Goal: Task Accomplishment & Management: Manage account settings

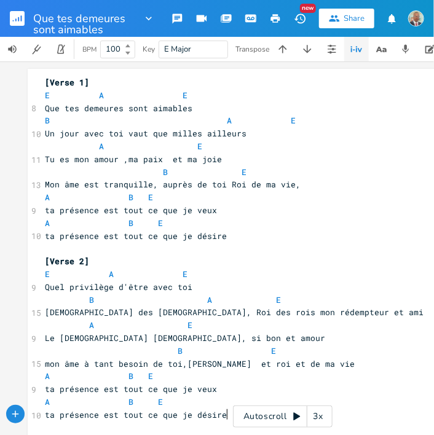
scroll to position [184, 0]
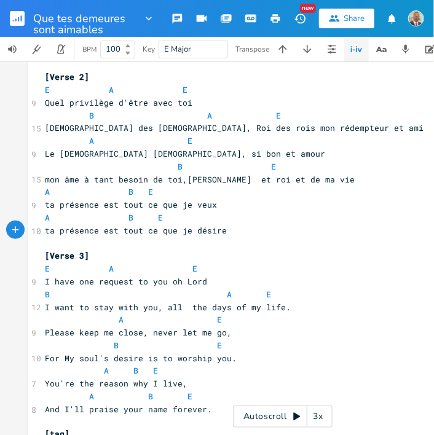
click at [17, 19] on rect "button" at bounding box center [17, 18] width 15 height 15
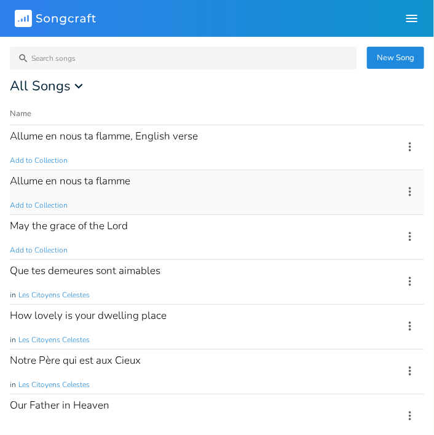
drag, startPoint x: 112, startPoint y: 148, endPoint x: 98, endPoint y: 171, distance: 27.3
click at [109, 224] on div "May the grace of the Lord" at bounding box center [69, 226] width 118 height 10
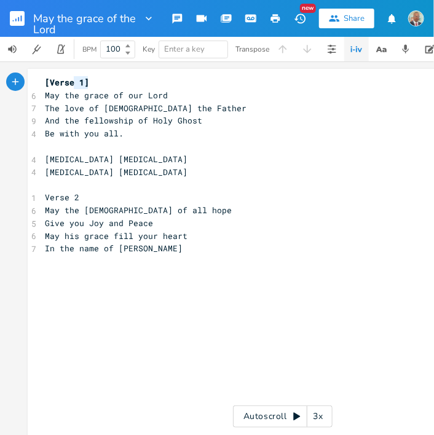
type textarea "[Verse 1]"
drag, startPoint x: 85, startPoint y: 81, endPoint x: 38, endPoint y: 80, distance: 46.7
click at [42, 80] on pre "[Verse 1]" at bounding box center [282, 82] width 481 height 13
click at [49, 149] on pre "​" at bounding box center [282, 146] width 481 height 13
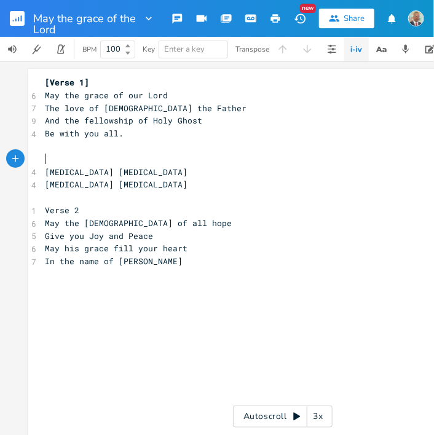
paste textarea "1"
drag, startPoint x: 79, startPoint y: 159, endPoint x: 47, endPoint y: 155, distance: 32.9
click at [47, 155] on span "[Verse 1]" at bounding box center [67, 159] width 44 height 11
type textarea "Chorus"
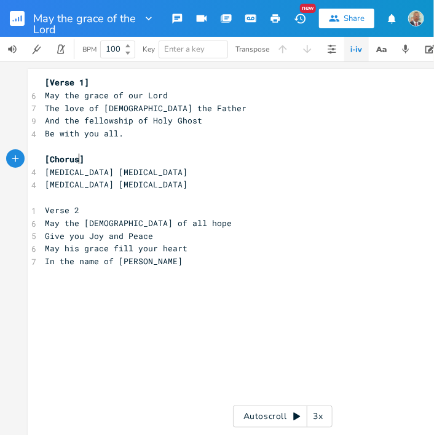
click at [147, 175] on pre "[MEDICAL_DATA] [MEDICAL_DATA]" at bounding box center [282, 172] width 481 height 13
type textarea "Verse 2"
drag, startPoint x: 74, startPoint y: 210, endPoint x: 42, endPoint y: 207, distance: 32.2
click at [45, 207] on span "Verse 2" at bounding box center [62, 210] width 34 height 11
paste textarea
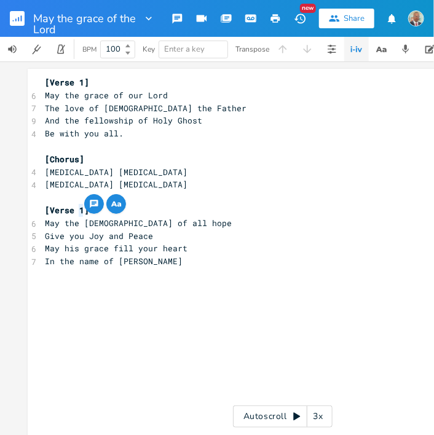
click at [75, 208] on span "[Verse 1]" at bounding box center [67, 210] width 44 height 11
type textarea "2"
click at [202, 240] on pre "Give you Joy and Peace" at bounding box center [282, 236] width 481 height 13
click at [181, 261] on pre "In the name of [PERSON_NAME]" at bounding box center [282, 261] width 481 height 13
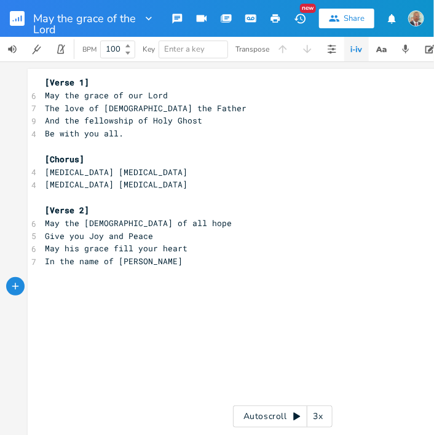
click at [62, 296] on pre "​" at bounding box center [282, 300] width 481 height 13
click at [54, 294] on pre "​" at bounding box center [282, 300] width 481 height 13
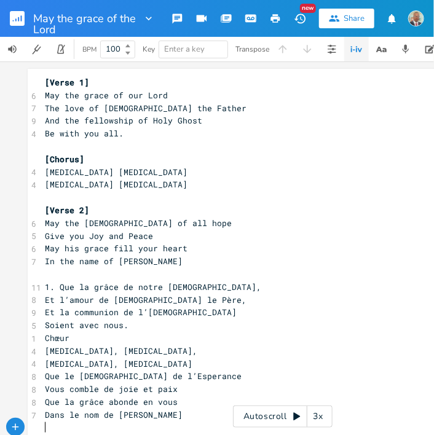
click at [54, 285] on span "1. Que la grâce de notre [DEMOGRAPHIC_DATA]," at bounding box center [153, 287] width 216 height 11
click at [47, 301] on span "Et l’amour de [DEMOGRAPHIC_DATA] le Père," at bounding box center [146, 300] width 202 height 11
click at [48, 311] on span "Et la communion de l’[DEMOGRAPHIC_DATA]" at bounding box center [141, 312] width 192 height 11
click at [47, 328] on span "Soient avec nous." at bounding box center [87, 325] width 84 height 11
click at [61, 338] on span "Chœur" at bounding box center [57, 338] width 25 height 11
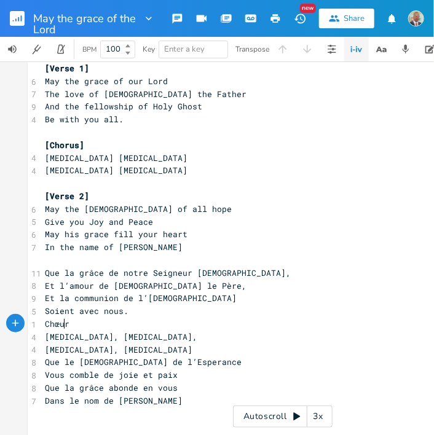
scroll to position [0, 0]
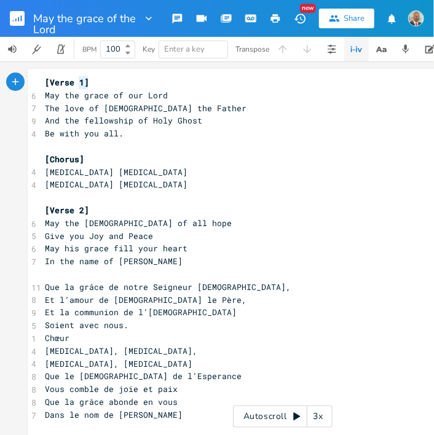
type textarea "[Verse 1]"
drag, startPoint x: 86, startPoint y: 79, endPoint x: 41, endPoint y: 85, distance: 45.3
click at [42, 85] on pre "[Verse 1]" at bounding box center [282, 82] width 481 height 13
click at [60, 278] on pre "​" at bounding box center [282, 274] width 481 height 13
click at [183, 258] on pre "In the name of [PERSON_NAME]" at bounding box center [282, 261] width 481 height 13
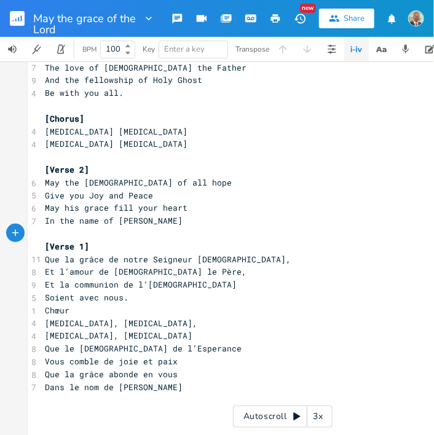
scroll to position [57, 0]
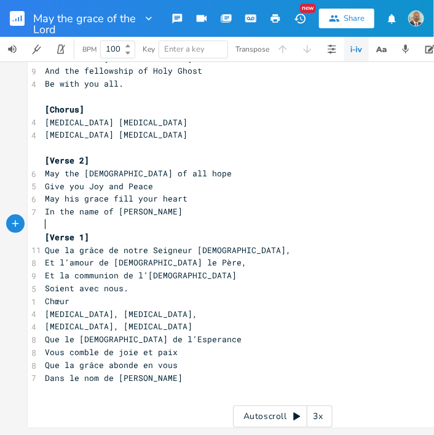
click at [118, 283] on span "Soient avec nous." at bounding box center [87, 288] width 84 height 11
type textarea "."
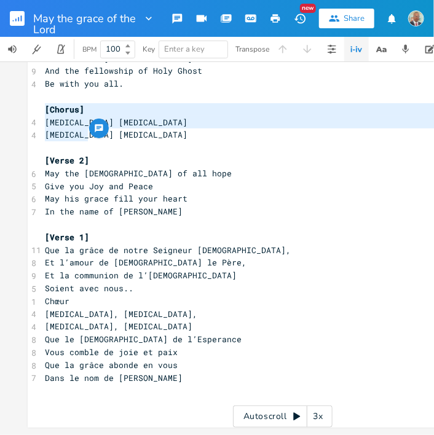
type textarea "[Chorus] [MEDICAL_DATA] [MEDICAL_DATA] [MEDICAL_DATA] [MEDICAL_DATA]"
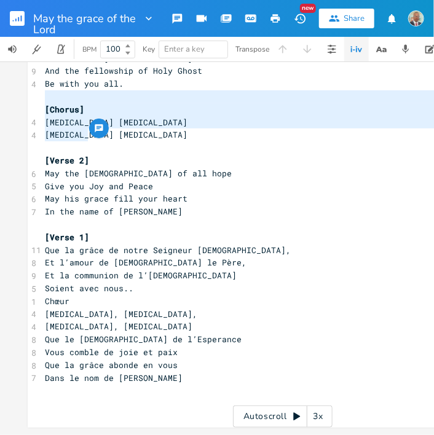
drag, startPoint x: 85, startPoint y: 127, endPoint x: 40, endPoint y: 96, distance: 54.4
click at [42, 96] on div "[Verse 1] [DATE] the grace of our Lord 7 The love of [DEMOGRAPHIC_DATA] the Fat…" at bounding box center [282, 224] width 481 height 397
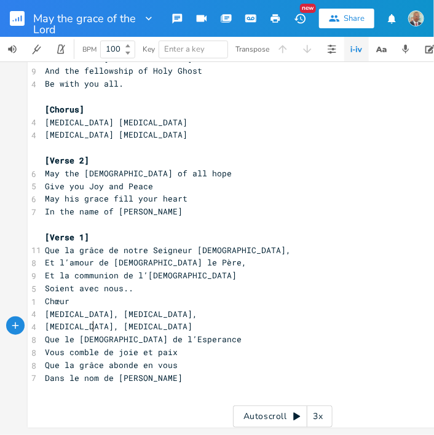
type textarea "Chœur [MEDICAL_DATA], [PERSON_NAME], [PERSON_NAME], [MEDICAL_DATA]"
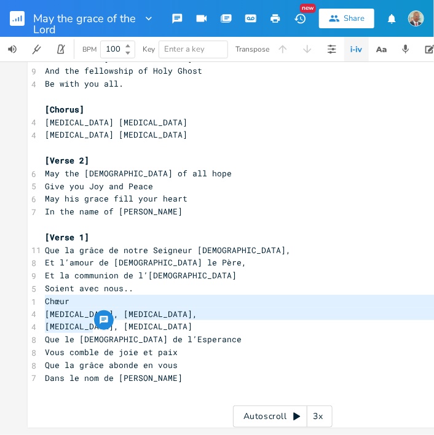
drag, startPoint x: 90, startPoint y: 317, endPoint x: 40, endPoint y: 299, distance: 52.9
click at [42, 299] on div "[Verse 1] [DATE] the grace of our Lord 7 The love of [DEMOGRAPHIC_DATA] the Fat…" at bounding box center [282, 224] width 481 height 397
paste textarea
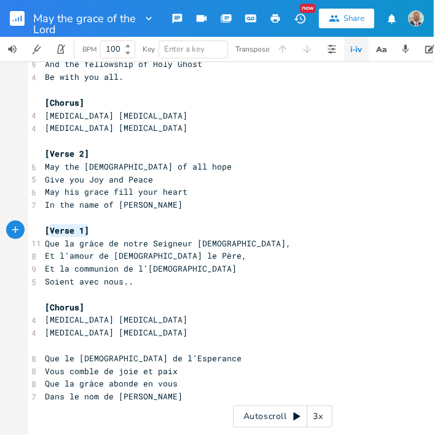
type textarea "[Verse 1]"
drag, startPoint x: 84, startPoint y: 230, endPoint x: 42, endPoint y: 225, distance: 42.1
click at [45, 225] on span "[Verse 1]" at bounding box center [67, 230] width 44 height 11
click at [49, 349] on pre "​" at bounding box center [282, 345] width 481 height 13
paste textarea "1"
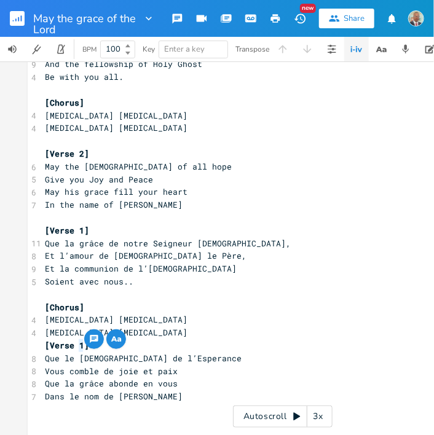
click at [79, 342] on span "[Verse 1]" at bounding box center [67, 345] width 44 height 11
type textarea "2"
click at [214, 336] on pre "[MEDICAL_DATA] [MEDICAL_DATA]" at bounding box center [282, 332] width 481 height 13
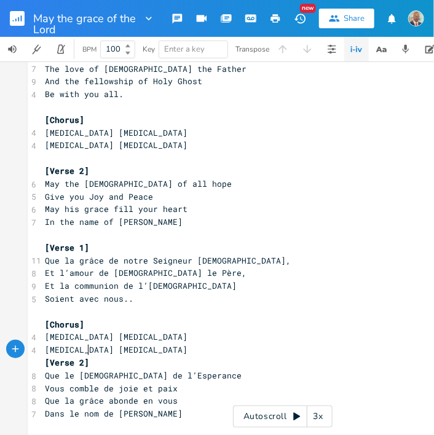
scroll to position [0, 0]
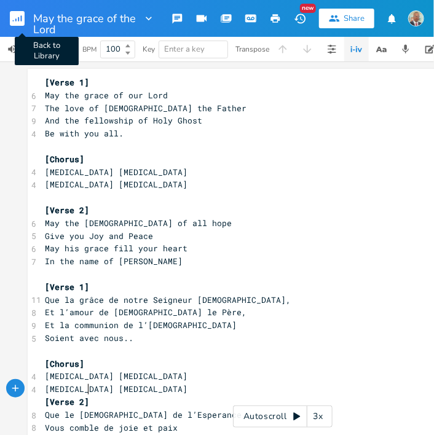
click at [20, 18] on rect "button" at bounding box center [17, 18] width 15 height 15
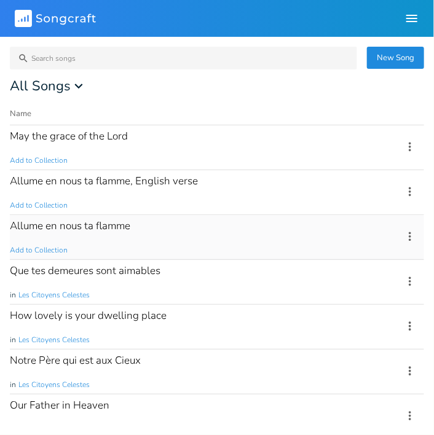
click at [85, 232] on div "Allume en nous ta flamme Add to Collection" at bounding box center [199, 237] width 379 height 44
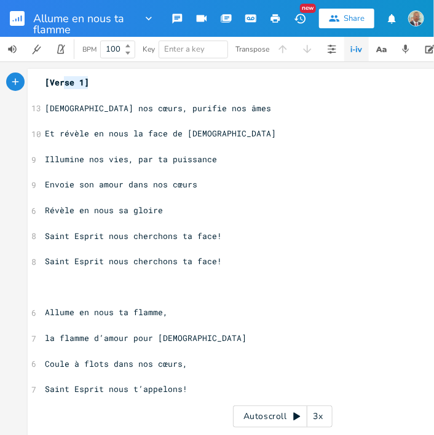
type textarea "[Verse 1]"
drag, startPoint x: 84, startPoint y: 79, endPoint x: 37, endPoint y: 77, distance: 46.8
click at [55, 290] on pre "​" at bounding box center [282, 287] width 481 height 13
drag, startPoint x: 77, startPoint y: 285, endPoint x: 45, endPoint y: 285, distance: 32.6
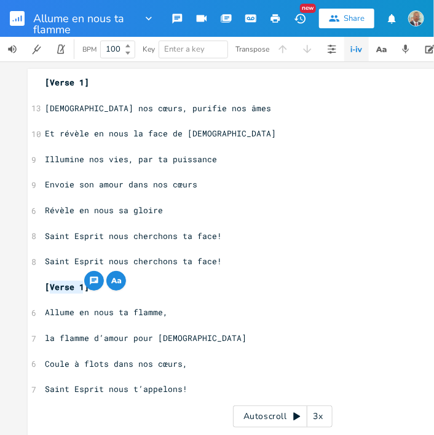
click at [45, 285] on span "[Verse 1]" at bounding box center [67, 287] width 44 height 11
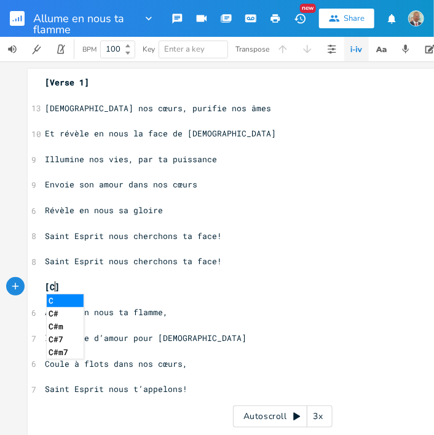
scroll to position [0, 9]
type textarea "Chorus"
click at [216, 291] on pre "[Chorus]" at bounding box center [282, 287] width 481 height 13
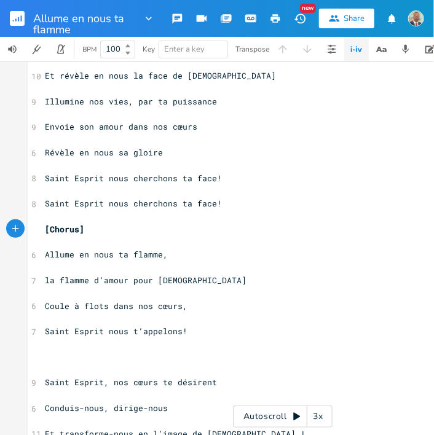
scroll to position [123, 0]
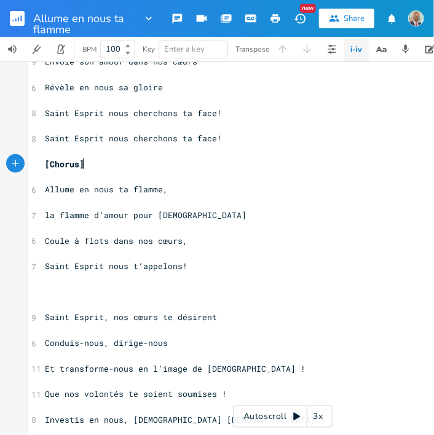
click at [47, 300] on pre "​" at bounding box center [282, 305] width 481 height 13
click at [50, 293] on pre "​" at bounding box center [282, 292] width 481 height 13
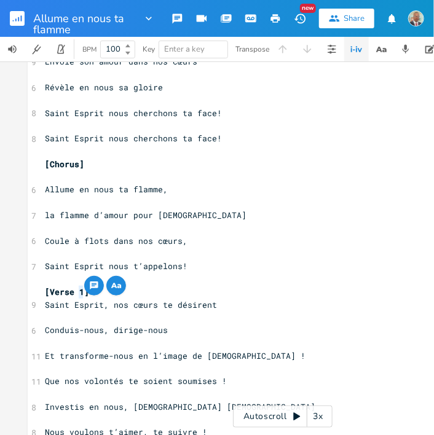
click at [79, 289] on span "[Verse 1]" at bounding box center [67, 292] width 44 height 11
type textarea "2"
click at [105, 292] on pre "[Verse 2]" at bounding box center [282, 292] width 481 height 13
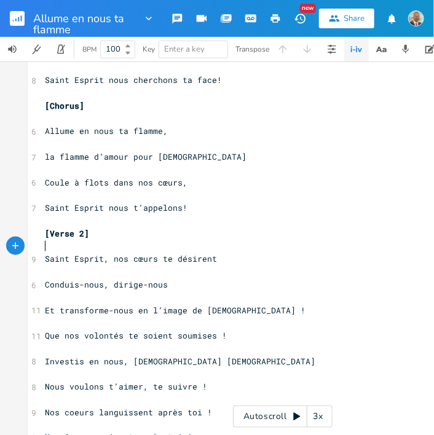
scroll to position [123, 0]
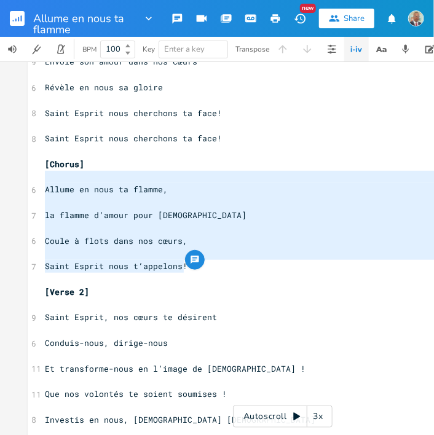
type textarea "[Chorus] Allume en nous ta flamme, la flamme d’amour pour [DEMOGRAPHIC_DATA] Co…"
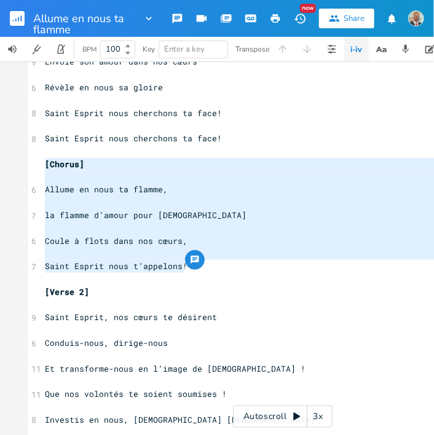
drag, startPoint x: 180, startPoint y: 267, endPoint x: 39, endPoint y: 167, distance: 173.2
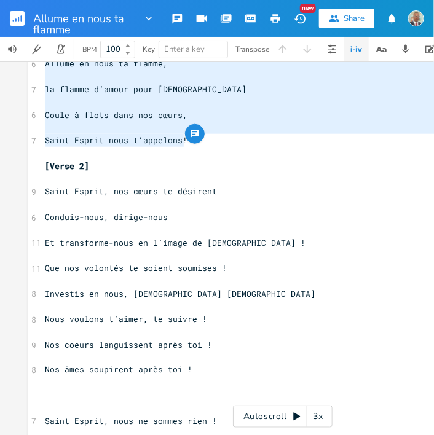
scroll to position [307, 0]
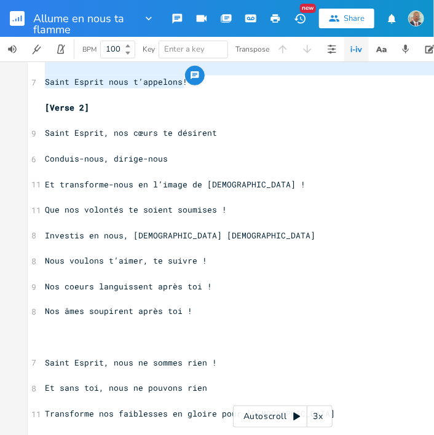
click at [53, 334] on pre at bounding box center [282, 337] width 481 height 13
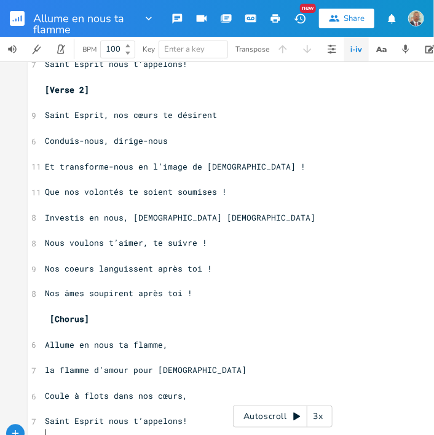
scroll to position [295, 0]
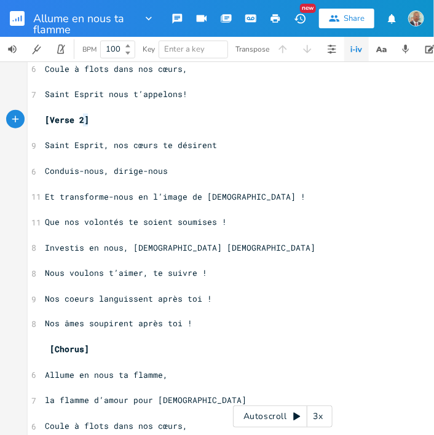
type textarea "[Verse 2]"
drag, startPoint x: 84, startPoint y: 122, endPoint x: 38, endPoint y: 120, distance: 46.2
click at [38, 120] on div "[Verse 2] x [Verse 1] ​ 13 [DEMOGRAPHIC_DATA] nos cœurs, purifie nos âmes ​ 10 …" at bounding box center [283, 374] width 510 height 1201
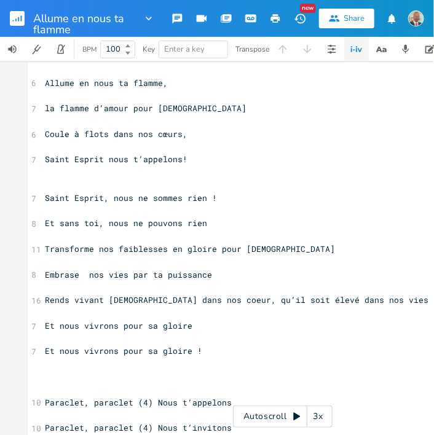
scroll to position [603, 0]
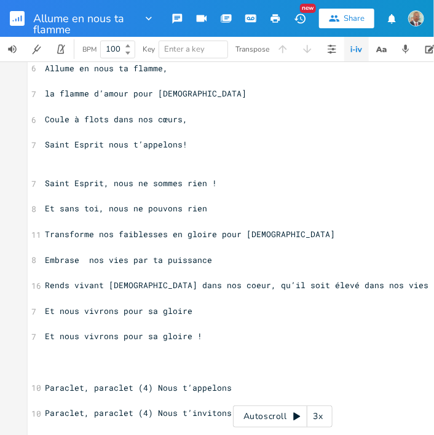
click at [57, 171] on pre "​" at bounding box center [282, 170] width 481 height 13
click at [79, 167] on span "[Verse 2]" at bounding box center [67, 170] width 44 height 11
type textarea "3"
click at [158, 167] on pre "[Verse 3]" at bounding box center [282, 170] width 481 height 13
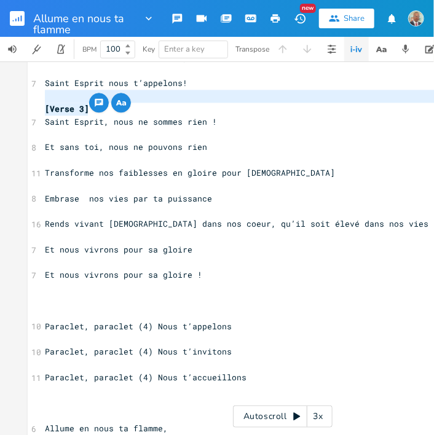
type textarea "[Verse 3]"
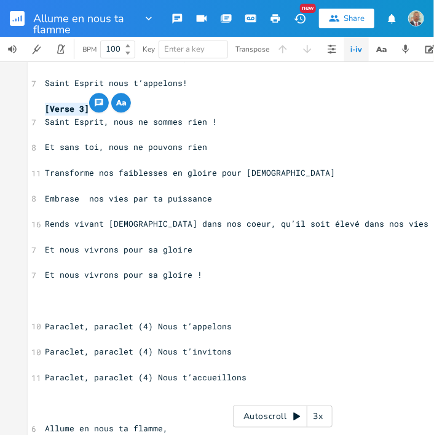
drag, startPoint x: 84, startPoint y: 107, endPoint x: 41, endPoint y: 105, distance: 42.5
click at [45, 105] on span "[Verse 3]" at bounding box center [67, 108] width 44 height 11
click at [44, 295] on pre "​" at bounding box center [282, 301] width 481 height 13
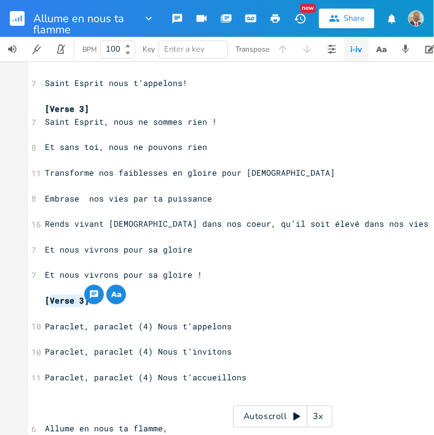
drag, startPoint x: 79, startPoint y: 299, endPoint x: 48, endPoint y: 299, distance: 31.4
click at [48, 299] on span "[Verse 3]" at bounding box center [67, 300] width 44 height 11
type textarea "Bridge"
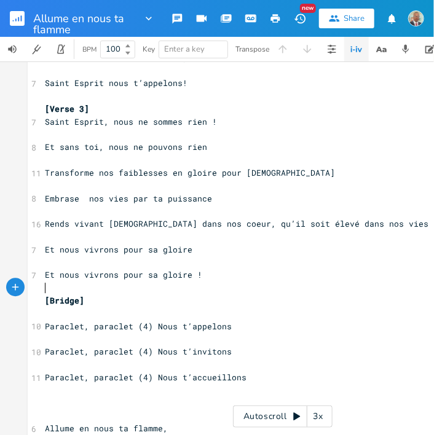
click at [216, 290] on pre "​" at bounding box center [282, 288] width 481 height 13
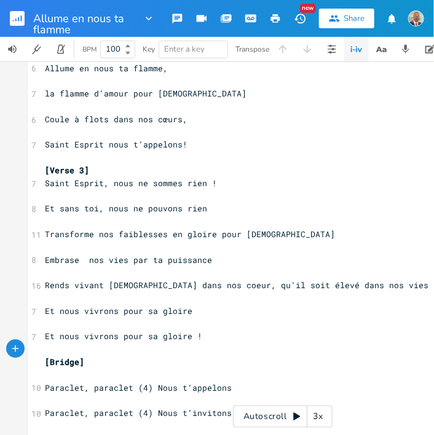
scroll to position [541, 0]
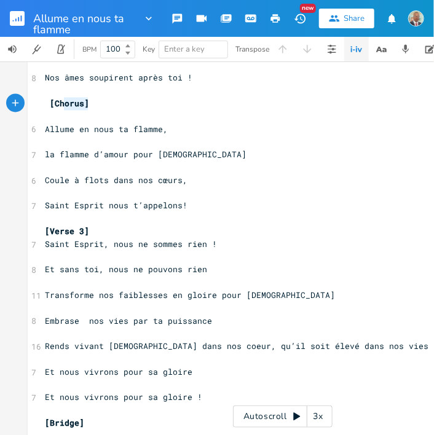
type textarea "[Chorus]"
drag, startPoint x: 85, startPoint y: 103, endPoint x: 42, endPoint y: 100, distance: 43.2
click at [42, 100] on pre "[Chorus]" at bounding box center [282, 104] width 481 height 13
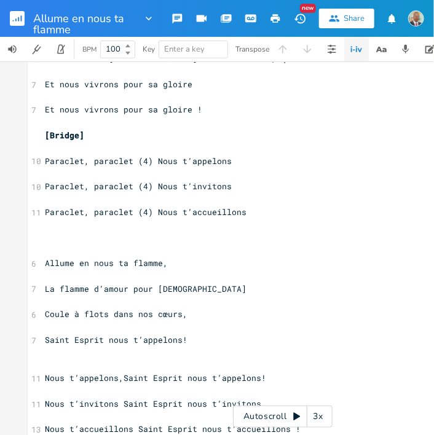
scroll to position [849, 0]
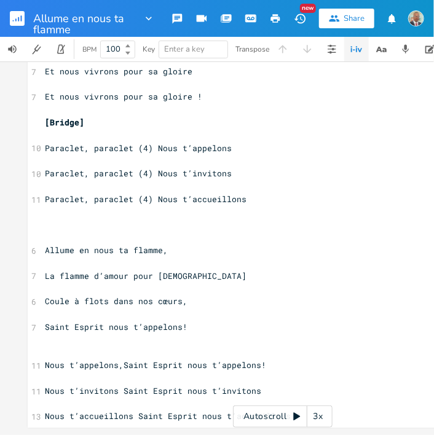
click at [61, 221] on pre "​" at bounding box center [282, 224] width 481 height 13
click at [57, 218] on pre "​" at bounding box center [282, 224] width 481 height 13
type textarea "[Bridge]"
drag, startPoint x: 81, startPoint y: 116, endPoint x: 39, endPoint y: 115, distance: 41.8
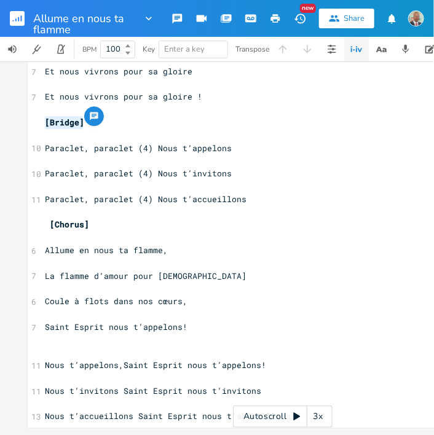
click at [42, 116] on pre "[Bridge]" at bounding box center [282, 122] width 481 height 13
click at [56, 337] on pre "​" at bounding box center [282, 340] width 481 height 13
click at [53, 346] on pre "​" at bounding box center [282, 352] width 481 height 13
click at [47, 338] on pre "​" at bounding box center [282, 340] width 481 height 13
click at [47, 346] on pre "​" at bounding box center [282, 352] width 481 height 13
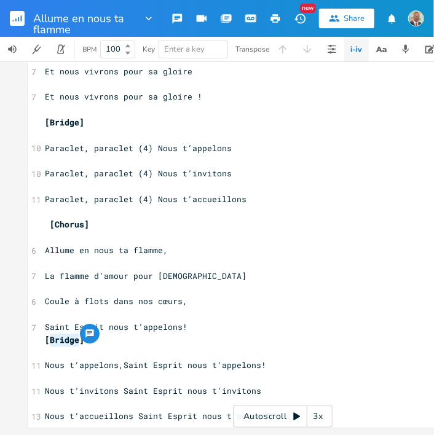
drag, startPoint x: 74, startPoint y: 331, endPoint x: 47, endPoint y: 333, distance: 26.5
click at [47, 334] on span "[Bridge]" at bounding box center [64, 339] width 39 height 11
type textarea "t"
type textarea "Tag"
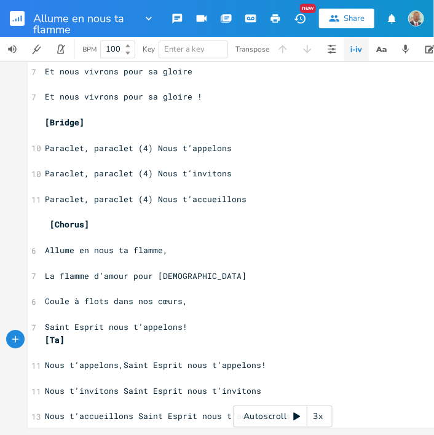
scroll to position [0, 12]
click at [85, 336] on pre "[Tag]" at bounding box center [282, 340] width 481 height 13
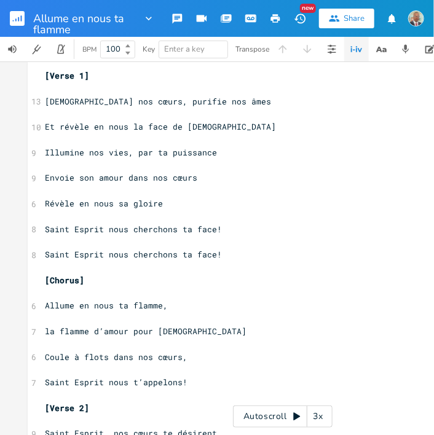
scroll to position [0, 0]
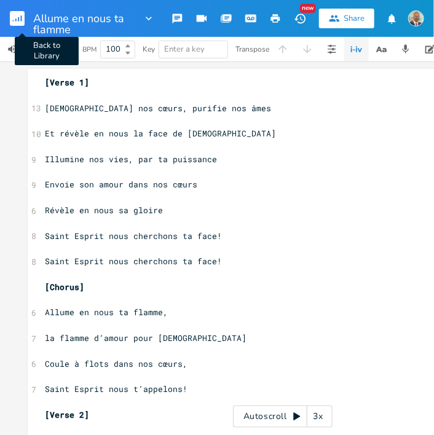
click at [17, 20] on rect "button" at bounding box center [17, 18] width 15 height 15
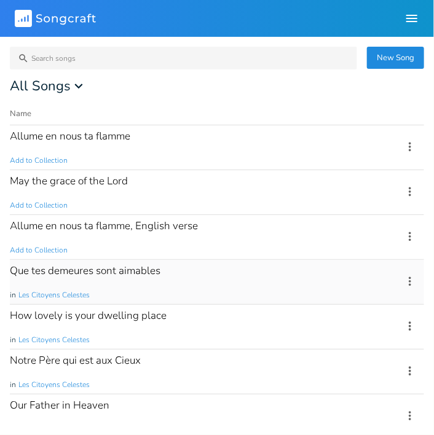
click at [149, 275] on div "Que tes demeures sont aimables" at bounding box center [85, 271] width 151 height 10
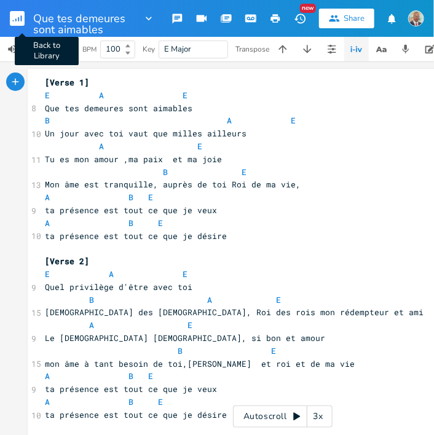
click at [15, 19] on rect "button" at bounding box center [17, 18] width 15 height 15
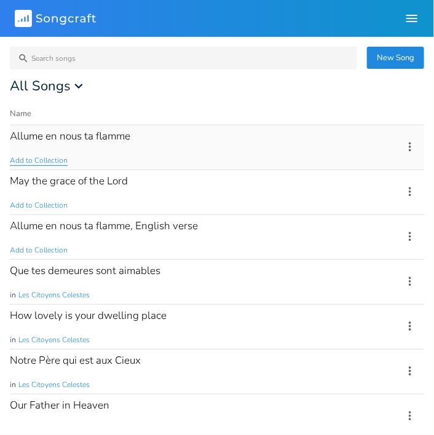
click at [53, 161] on span "Add to Collection" at bounding box center [39, 161] width 58 height 10
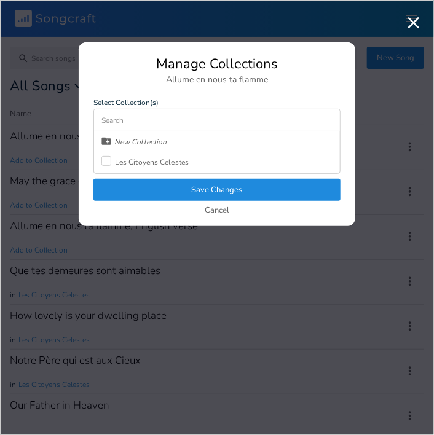
click at [140, 163] on div "Les Citoyens Celestes" at bounding box center [152, 162] width 74 height 7
click at [235, 192] on button "Save Changes" at bounding box center [216, 190] width 247 height 22
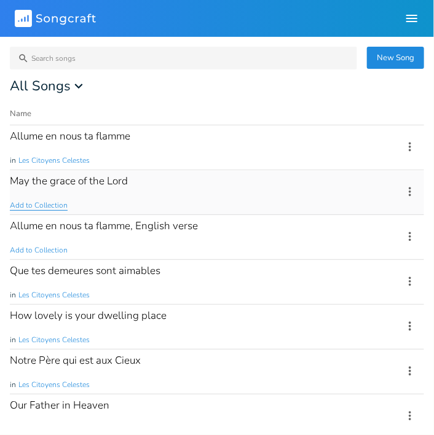
click at [49, 206] on span "Add to Collection" at bounding box center [39, 205] width 58 height 10
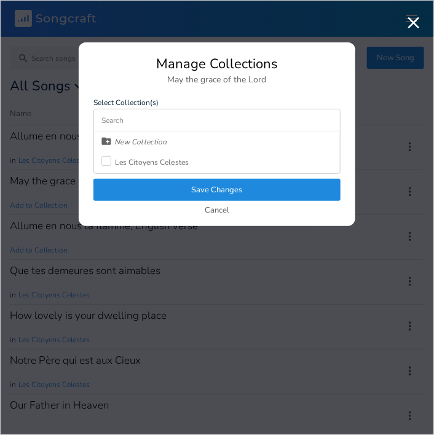
click at [160, 159] on div "Les Citoyens Celestes" at bounding box center [152, 162] width 74 height 7
click at [202, 188] on button "Save Changes" at bounding box center [216, 190] width 247 height 22
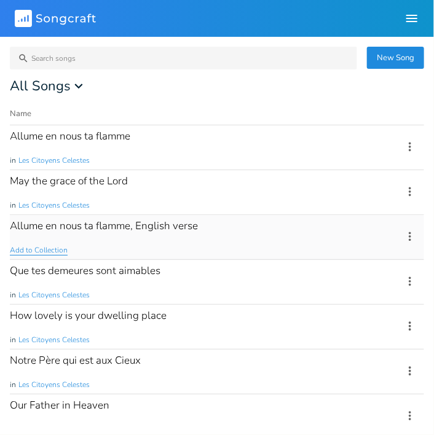
click at [38, 248] on span "Add to Collection" at bounding box center [39, 250] width 58 height 10
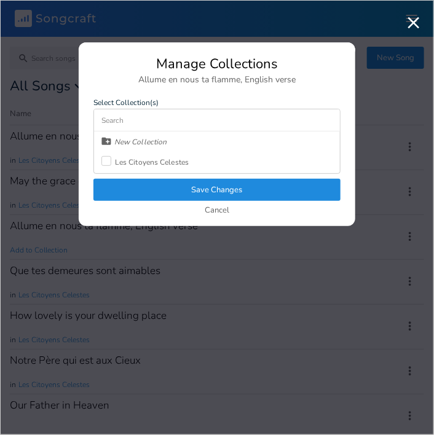
click at [129, 159] on div "Les Citoyens Celestes" at bounding box center [152, 162] width 74 height 7
click at [161, 181] on button "Save Changes" at bounding box center [216, 190] width 247 height 22
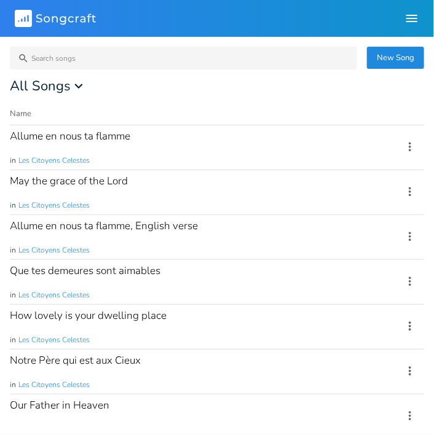
click at [411, 19] on icon "button" at bounding box center [412, 18] width 15 height 15
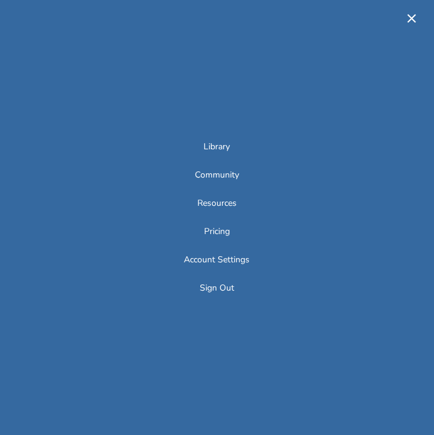
click at [410, 17] on icon "button" at bounding box center [412, 18] width 15 height 15
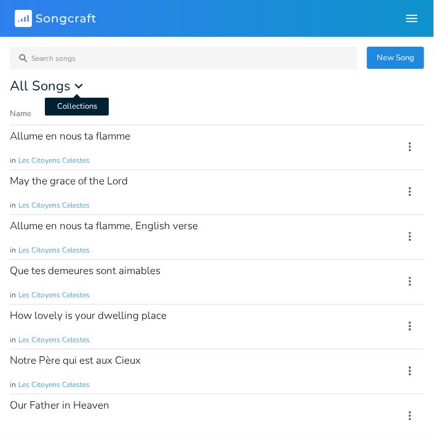
click at [76, 86] on icon "button" at bounding box center [79, 86] width 8 height 5
click at [130, 84] on div "All Songs" at bounding box center [217, 86] width 414 height 14
click at [20, 15] on rect at bounding box center [23, 18] width 17 height 17
click at [23, 19] on rect at bounding box center [23, 18] width 17 height 17
click at [405, 144] on icon at bounding box center [410, 147] width 14 height 14
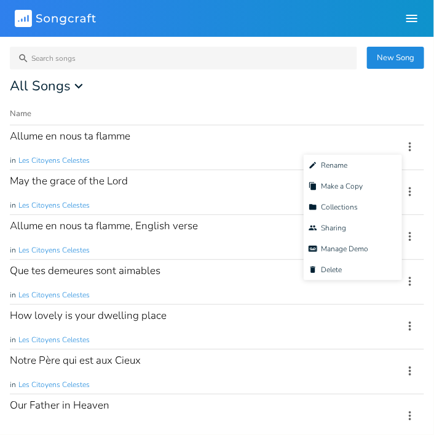
click at [365, 97] on div "New Song Search All Songs Name Demo Last Modified Sharing Allume en nous ta fla…" at bounding box center [217, 239] width 414 height 374
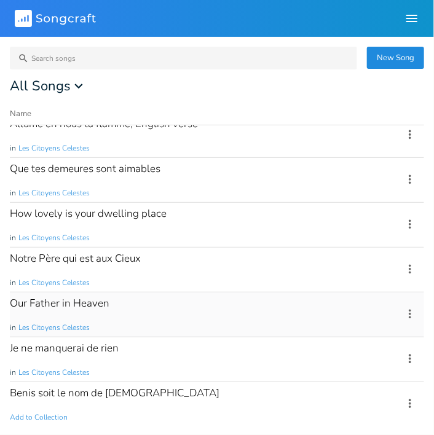
click at [37, 301] on div "Our Father in Heaven" at bounding box center [60, 303] width 100 height 10
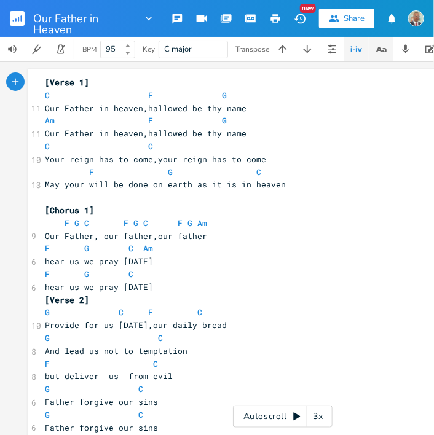
click at [379, 51] on icon "button" at bounding box center [381, 49] width 15 height 15
click at [382, 51] on icon "button" at bounding box center [379, 50] width 6 height 6
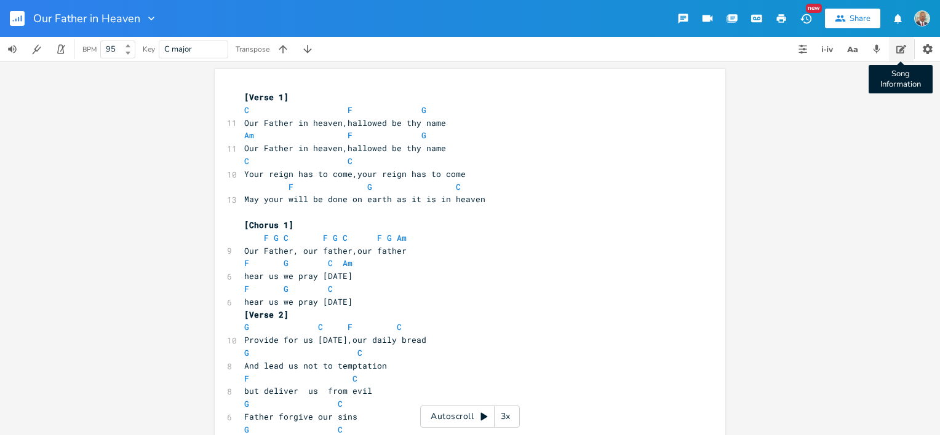
click at [433, 47] on icon "button" at bounding box center [901, 49] width 10 height 10
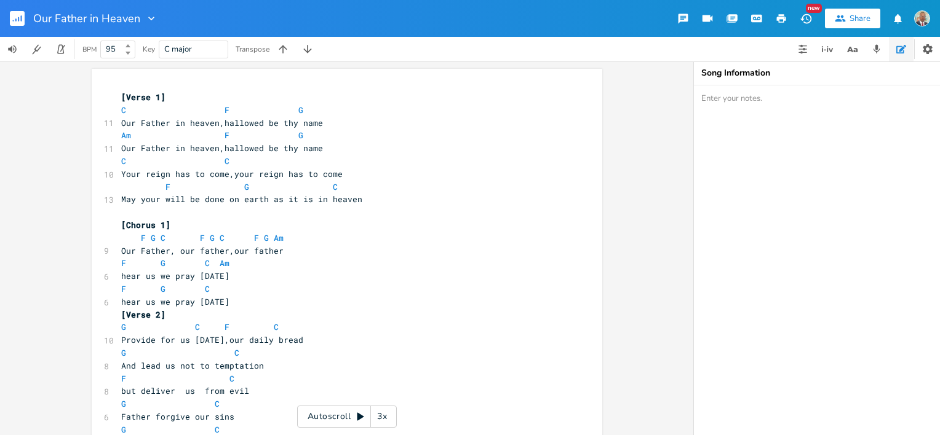
click at [433, 106] on textarea at bounding box center [817, 260] width 246 height 350
click at [10, 17] on rect "button" at bounding box center [17, 18] width 15 height 15
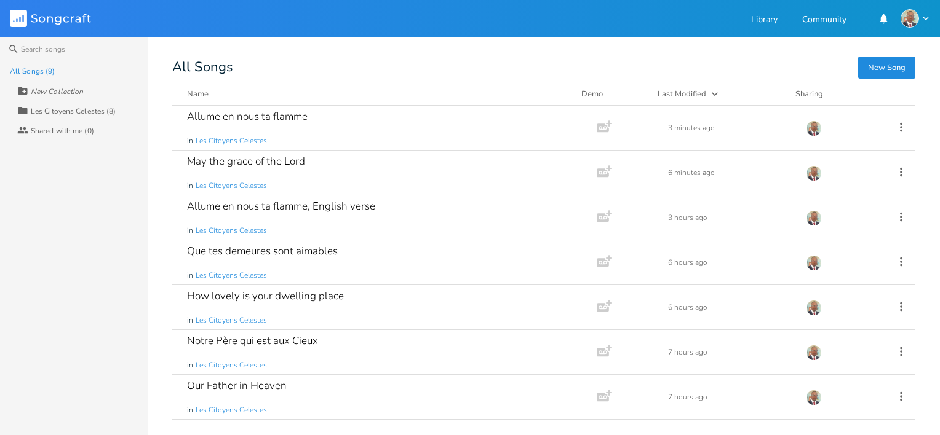
click at [22, 89] on icon at bounding box center [22, 90] width 9 height 7
click at [47, 90] on input at bounding box center [79, 91] width 96 height 16
type input "On the way to heaven Saison One"
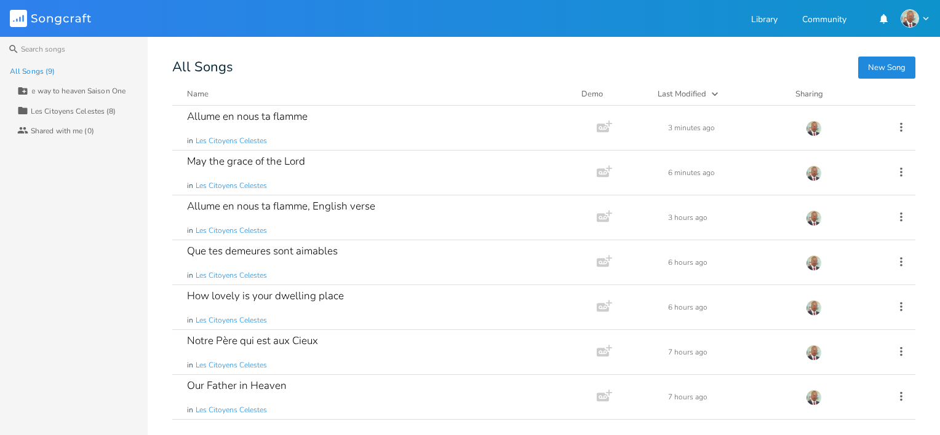
click at [83, 162] on div "All Songs (9) On the way to heaven Saison One Collection Les Citoyens Celestes …" at bounding box center [74, 248] width 148 height 374
click at [253, 142] on span "Les Citoyens Celestes" at bounding box center [231, 141] width 71 height 10
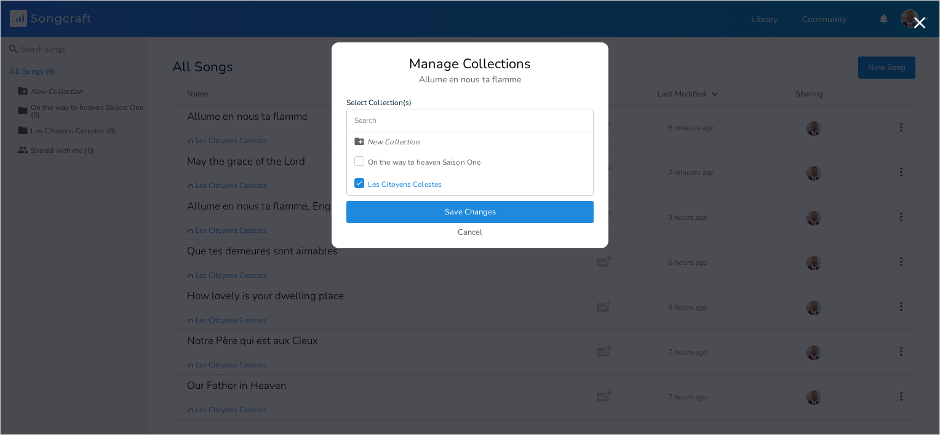
click at [358, 161] on div at bounding box center [359, 161] width 10 height 10
click at [362, 180] on icon "Check" at bounding box center [358, 183] width 7 height 7
click at [433, 211] on button "Save Changes" at bounding box center [469, 212] width 247 height 22
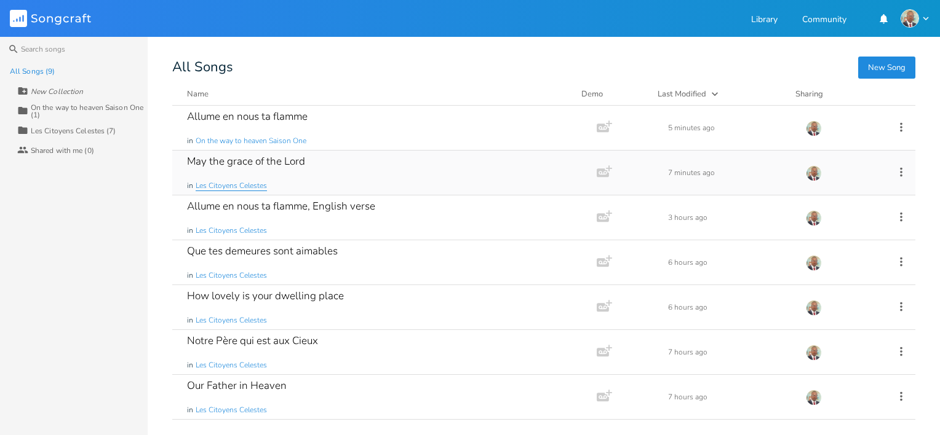
click at [200, 186] on span "Les Citoyens Celestes" at bounding box center [231, 186] width 71 height 10
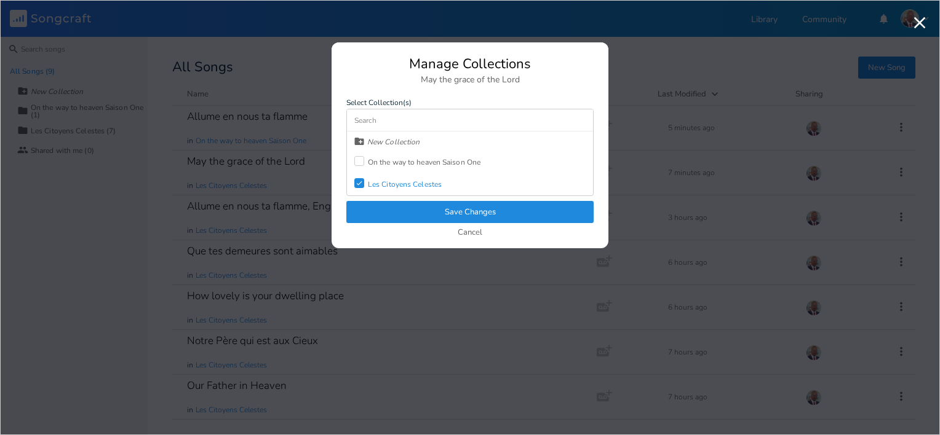
click at [398, 161] on div "On the way to heaven Saison One" at bounding box center [424, 162] width 113 height 7
click at [396, 181] on div "Les Citoyens Celestes" at bounding box center [405, 184] width 74 height 7
click at [433, 214] on button "Save Changes" at bounding box center [469, 212] width 247 height 22
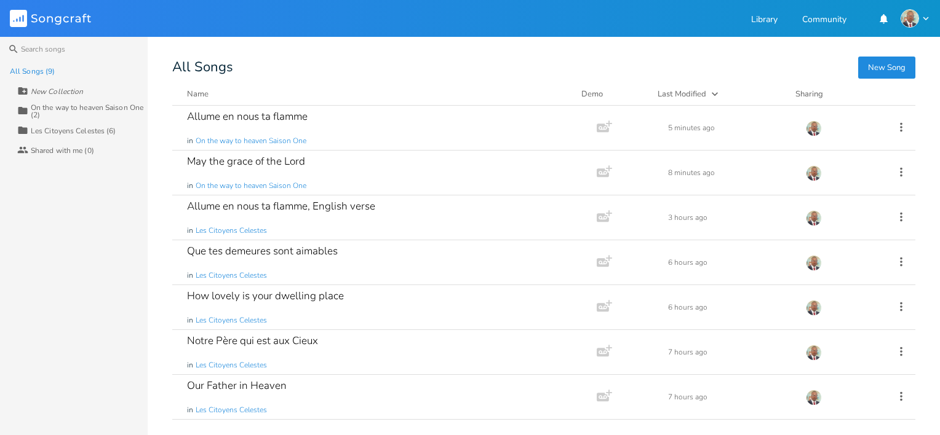
click at [119, 109] on div "On the way to heaven Saison One (2)" at bounding box center [89, 111] width 117 height 15
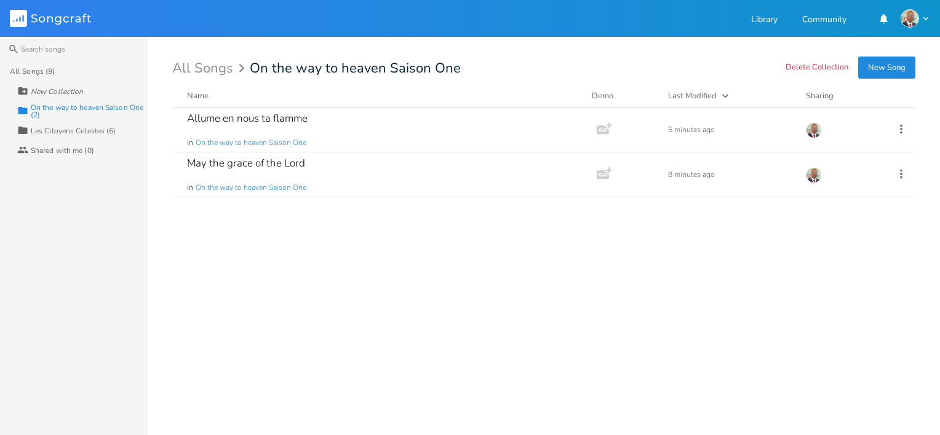
click at [104, 132] on div "Les Citoyens Celestes (6)" at bounding box center [73, 130] width 85 height 7
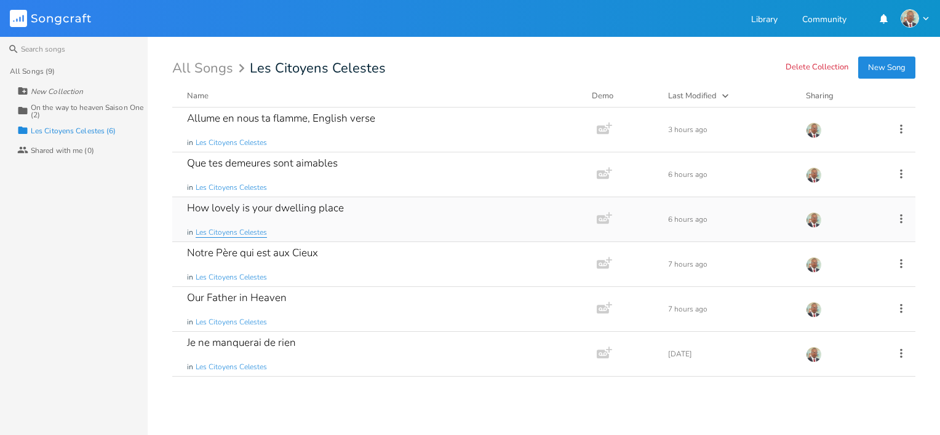
click at [248, 234] on span "Les Citoyens Celestes" at bounding box center [231, 233] width 71 height 10
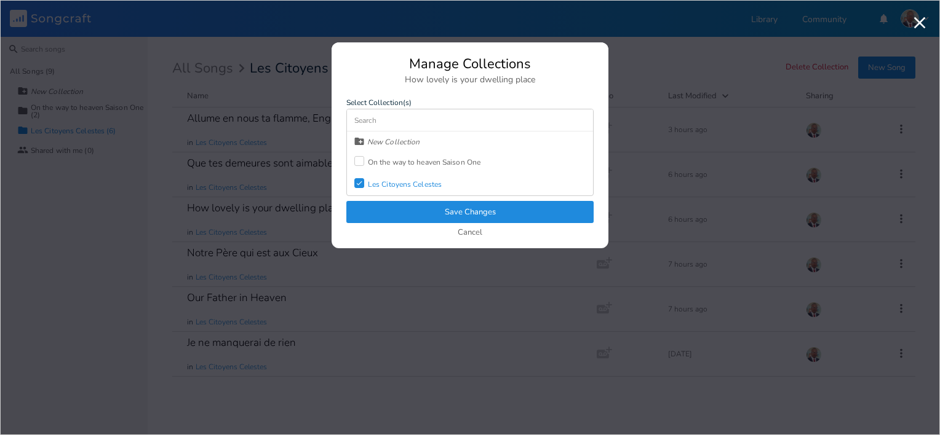
click at [371, 162] on div "On the way to heaven Saison One" at bounding box center [424, 162] width 113 height 7
click at [381, 181] on div "Les Citoyens Celestes" at bounding box center [405, 184] width 74 height 7
click at [433, 207] on button "Save Changes" at bounding box center [469, 212] width 247 height 22
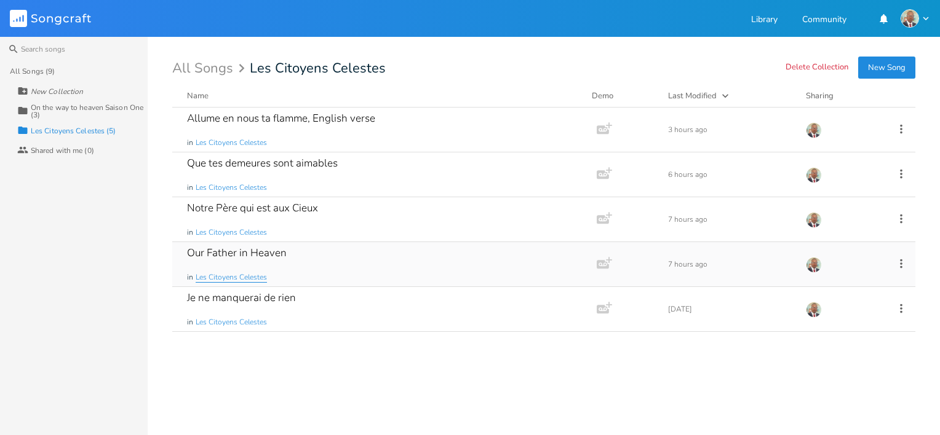
click at [209, 275] on span "Les Citoyens Celestes" at bounding box center [231, 277] width 71 height 10
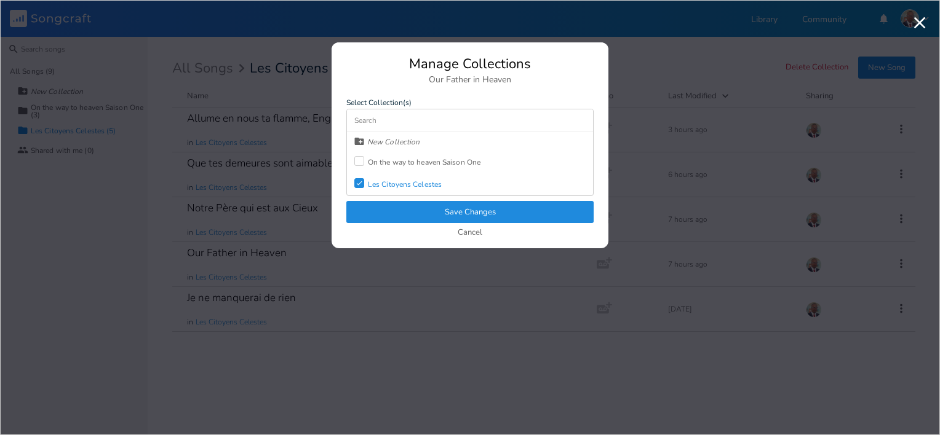
click at [381, 181] on div "Les Citoyens Celestes" at bounding box center [405, 184] width 74 height 7
click at [379, 166] on div "On the way to heaven Saison One" at bounding box center [424, 162] width 113 height 7
click at [433, 212] on button "Save Changes" at bounding box center [469, 212] width 247 height 22
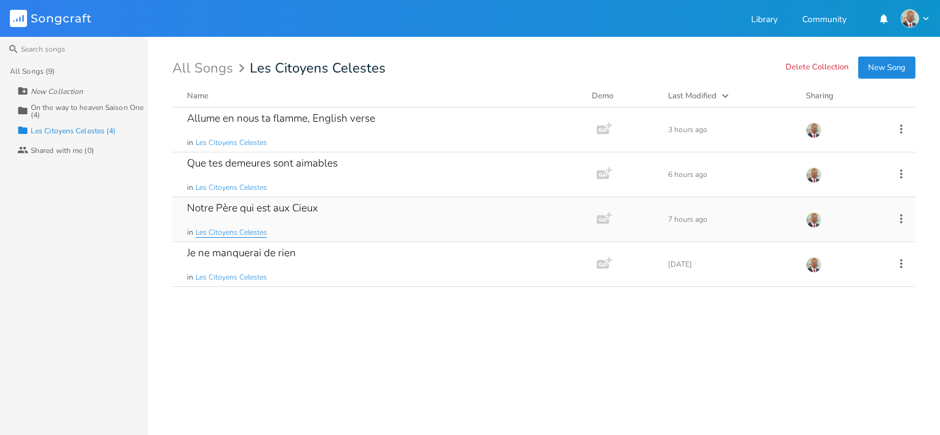
click at [208, 232] on span "Les Citoyens Celestes" at bounding box center [231, 233] width 71 height 10
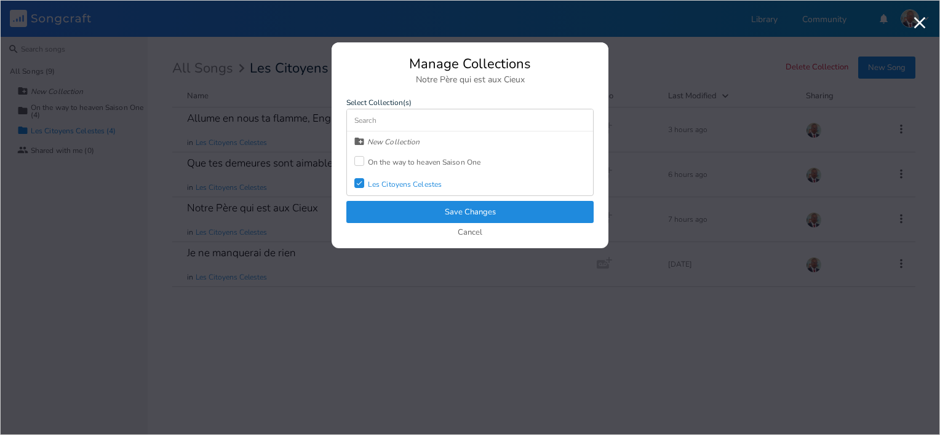
click at [357, 187] on div "Check" at bounding box center [359, 183] width 10 height 10
click at [358, 161] on div at bounding box center [359, 161] width 10 height 10
click at [433, 208] on button "Save Changes" at bounding box center [469, 212] width 247 height 22
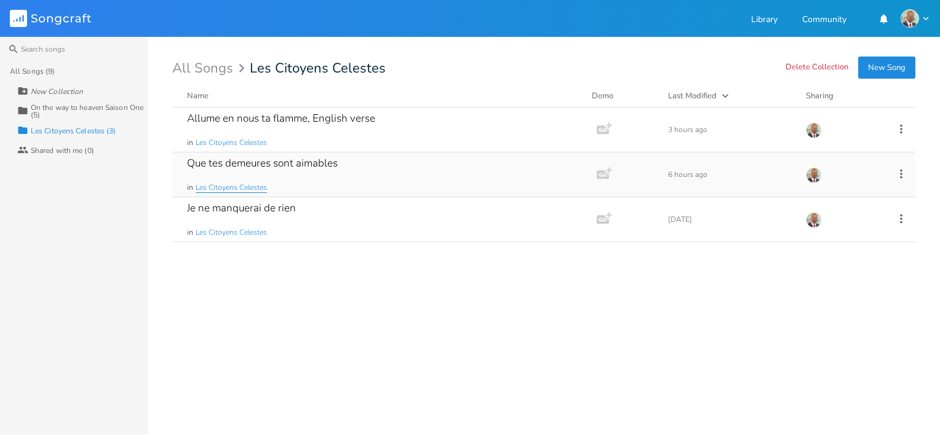
click at [243, 188] on span "Les Citoyens Celestes" at bounding box center [231, 188] width 71 height 10
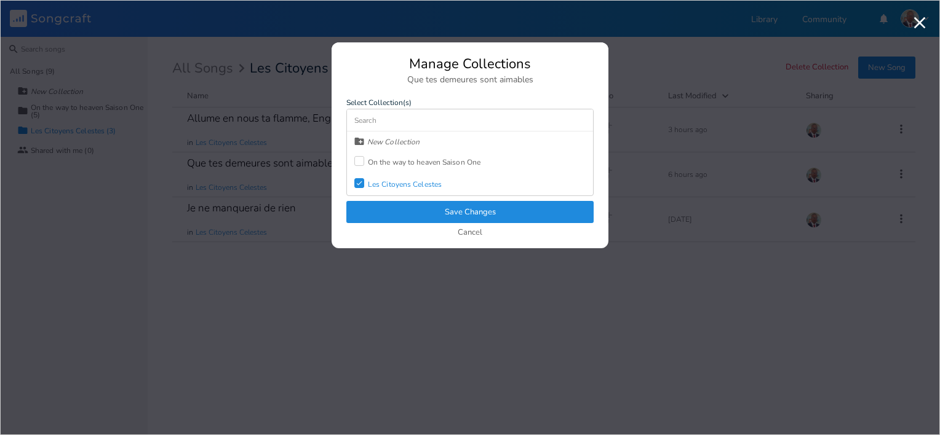
click at [361, 160] on div at bounding box center [359, 161] width 10 height 10
click at [376, 181] on div "Les Citoyens Celestes" at bounding box center [405, 184] width 74 height 7
click at [433, 214] on button "Save Changes" at bounding box center [469, 212] width 247 height 22
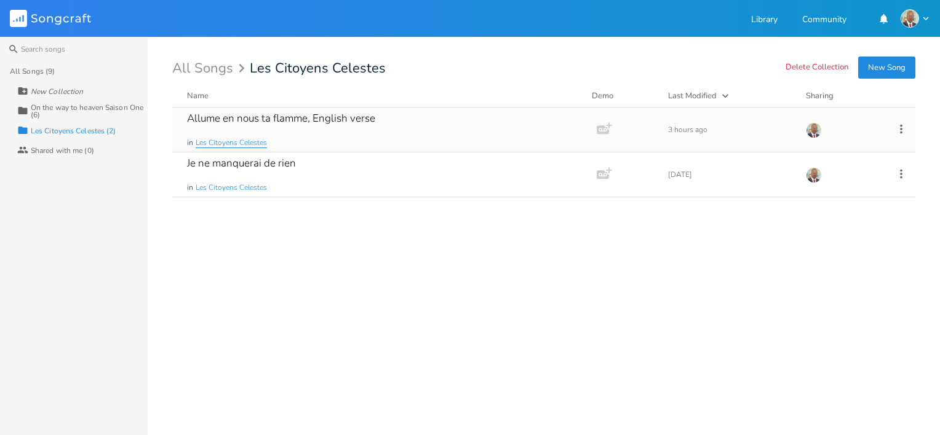
click at [251, 144] on span "Les Citoyens Celestes" at bounding box center [231, 143] width 71 height 10
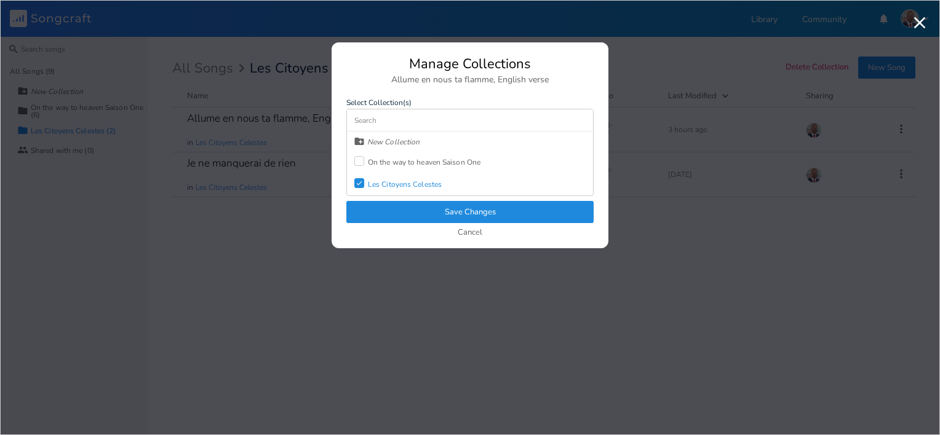
click at [376, 184] on div "Les Citoyens Celestes" at bounding box center [405, 184] width 74 height 7
click at [392, 159] on div "On the way to heaven Saison One" at bounding box center [424, 162] width 113 height 7
click at [433, 213] on button "Save Changes" at bounding box center [469, 212] width 247 height 22
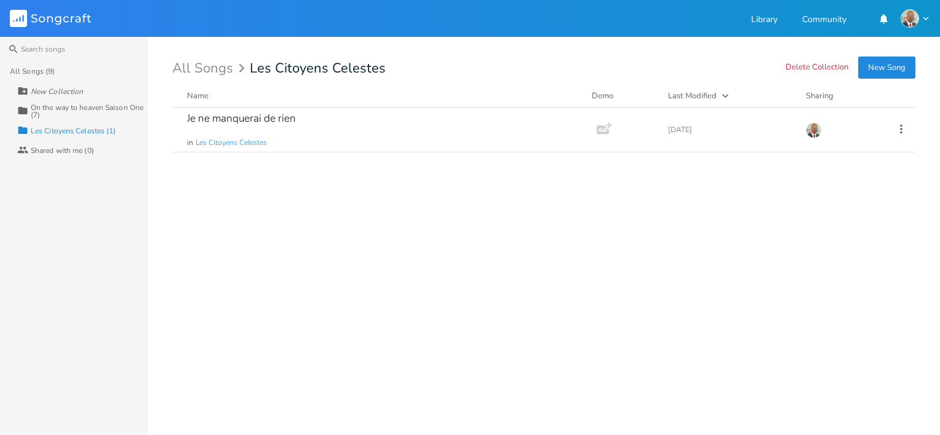
click at [95, 108] on div "On the way to heaven Saison One (7)" at bounding box center [89, 111] width 117 height 15
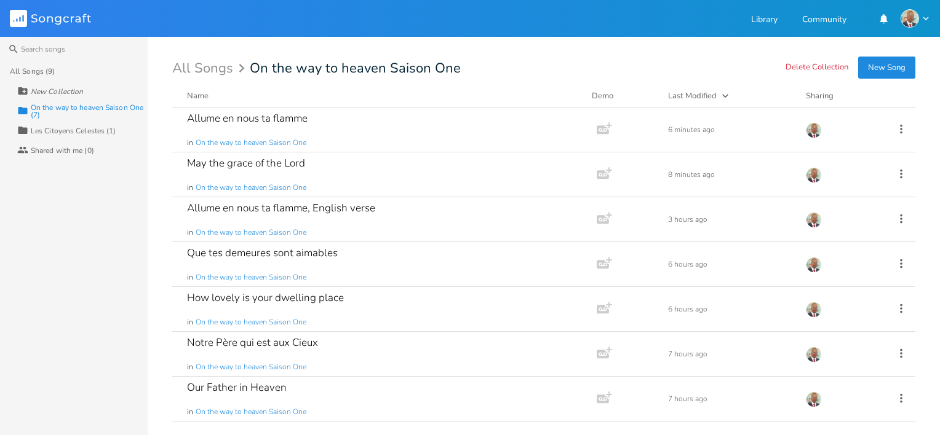
click at [68, 132] on div "Les Citoyens Celestes (1)" at bounding box center [73, 130] width 85 height 7
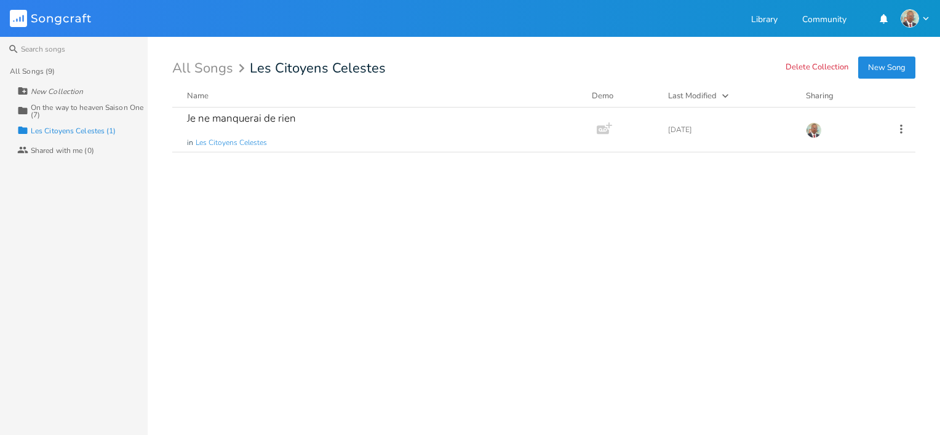
click at [68, 107] on div "On the way to heaven Saison One (7)" at bounding box center [89, 111] width 117 height 15
